Goal: Task Accomplishment & Management: Understand process/instructions

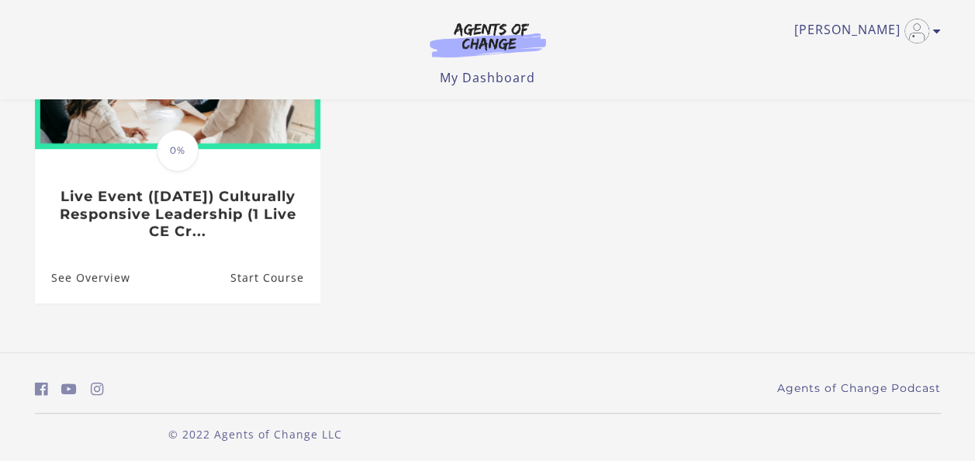
scroll to position [286, 0]
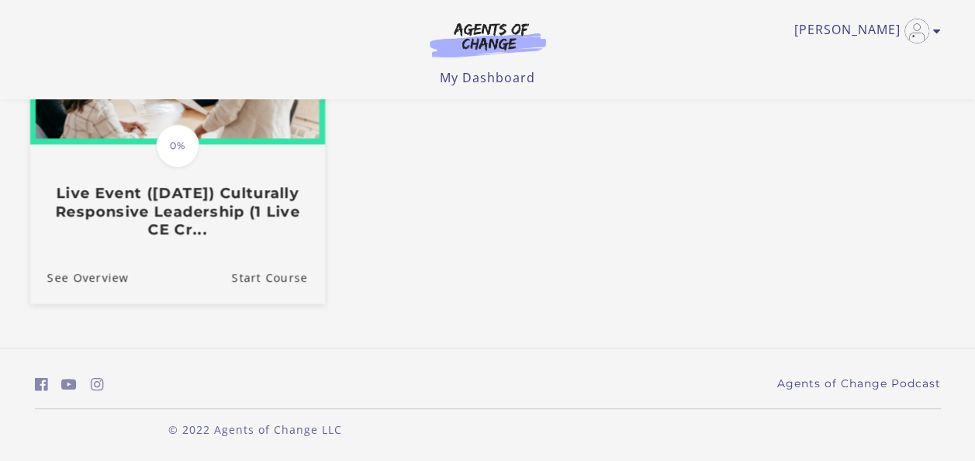
click at [147, 209] on h3 "Live Event ([DATE]) Culturally Responsive Leadership (1 Live CE Cr..." at bounding box center [177, 211] width 261 height 54
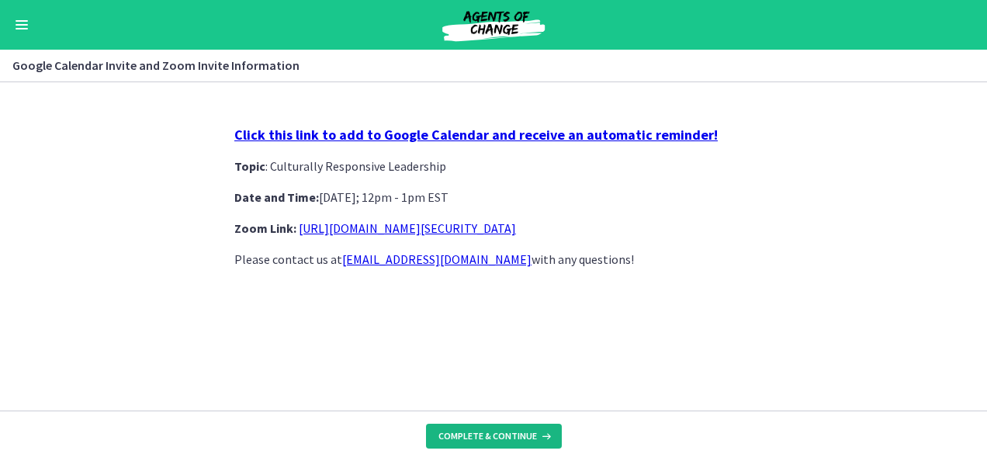
click at [517, 433] on span "Complete & continue" at bounding box center [487, 436] width 99 height 12
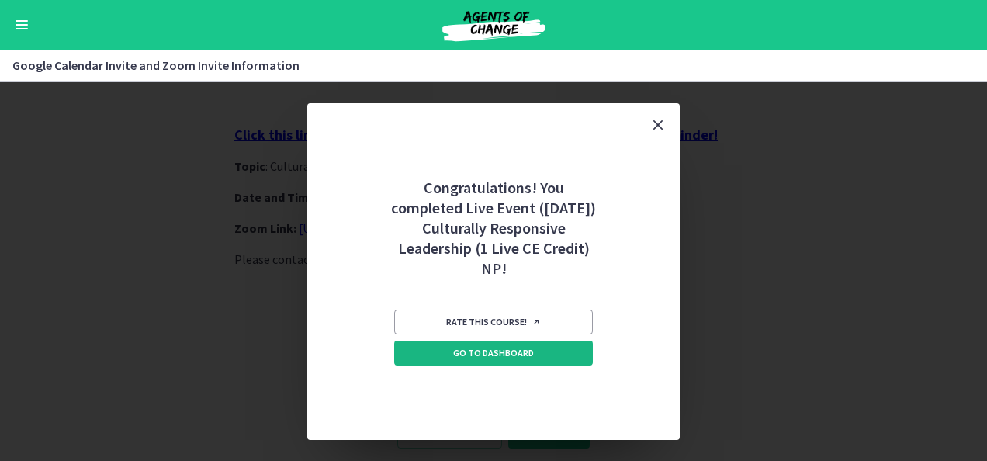
click at [551, 353] on link "Go to Dashboard" at bounding box center [493, 353] width 199 height 25
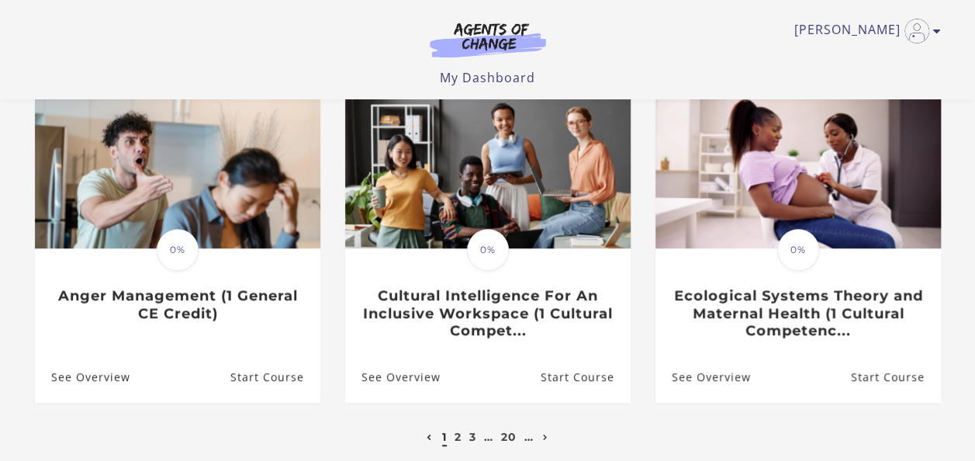
scroll to position [479, 0]
